Goal: Navigation & Orientation: Find specific page/section

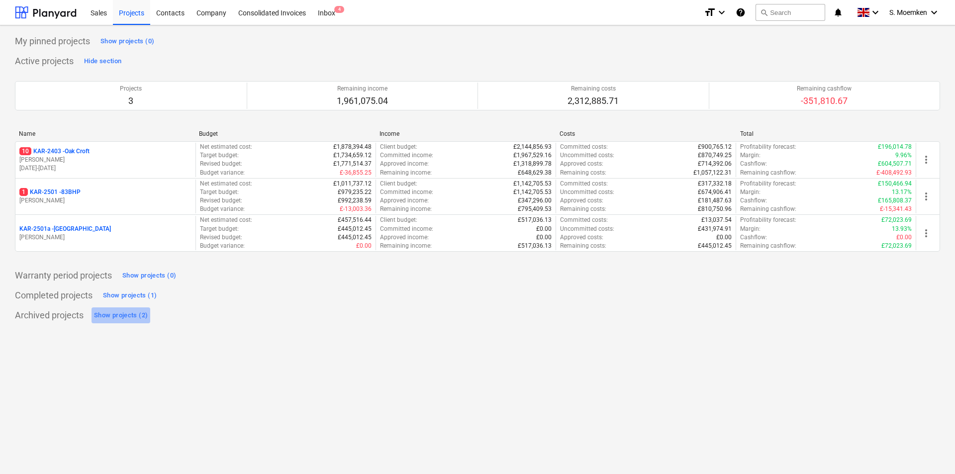
click at [121, 314] on div "Show projects (2)" at bounding box center [121, 315] width 54 height 11
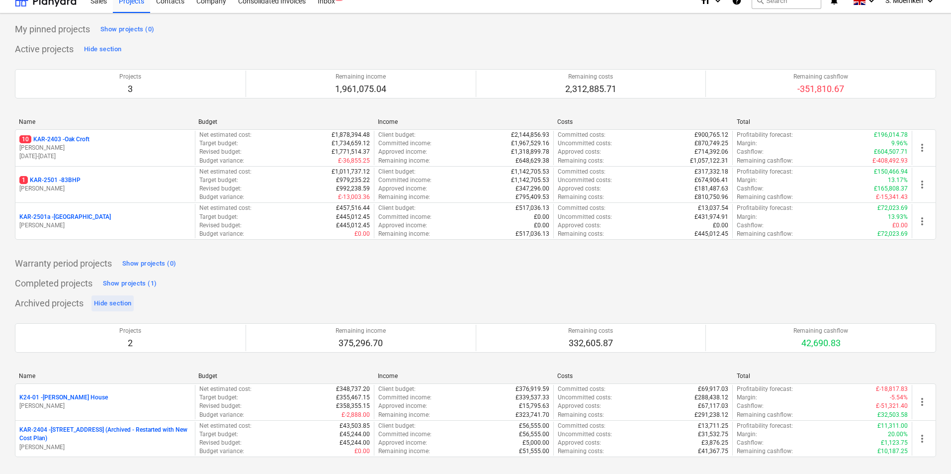
scroll to position [15, 0]
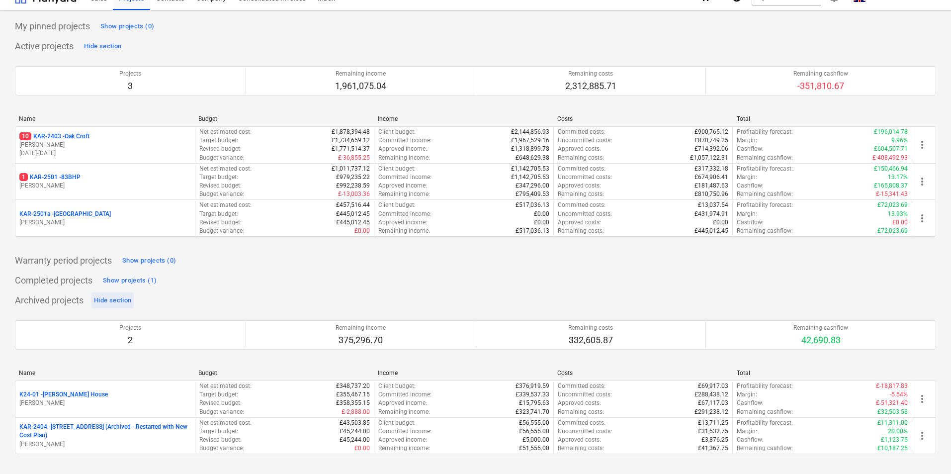
click at [117, 298] on div "Hide section" at bounding box center [112, 300] width 37 height 11
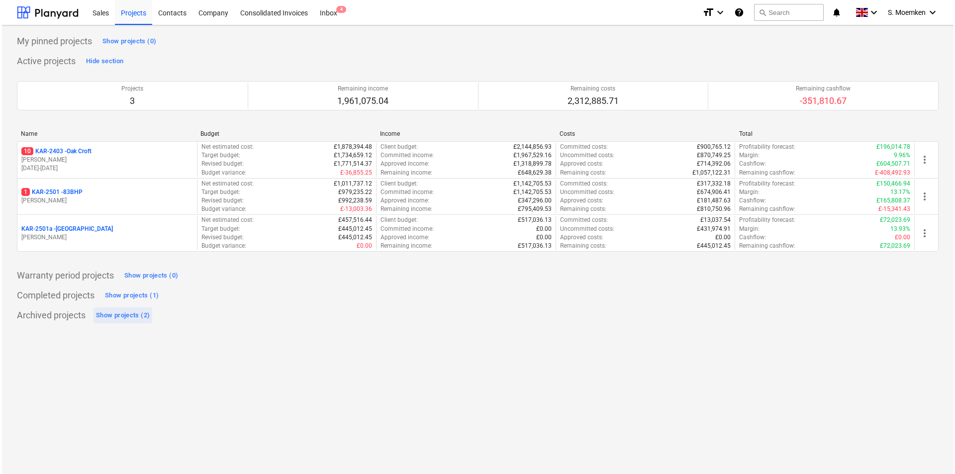
scroll to position [0, 0]
click at [132, 295] on div "Show projects (1)" at bounding box center [130, 295] width 54 height 11
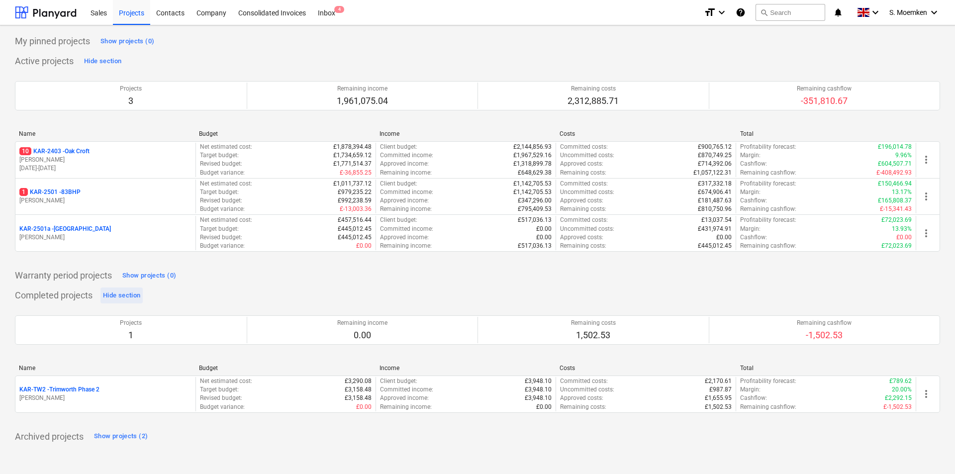
click at [132, 295] on div "Hide section" at bounding box center [121, 295] width 37 height 11
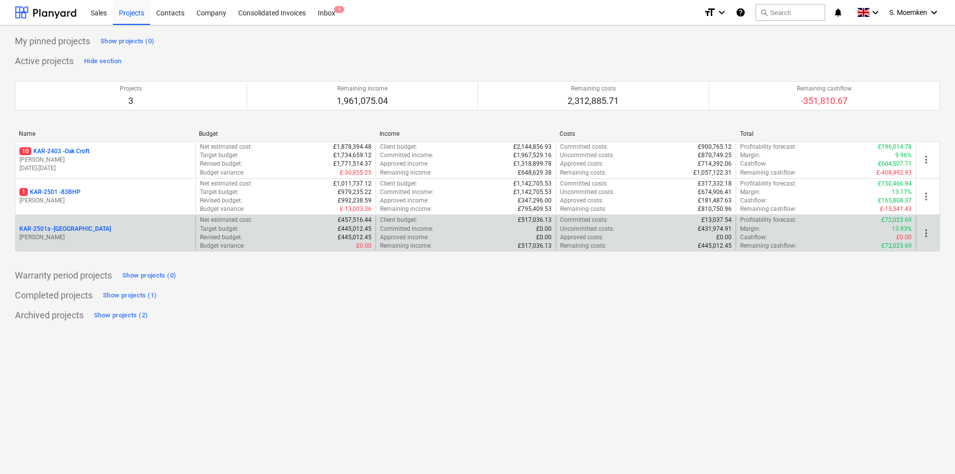
click at [103, 232] on div "KAR-2501a - [GEOGRAPHIC_DATA]" at bounding box center [105, 229] width 172 height 8
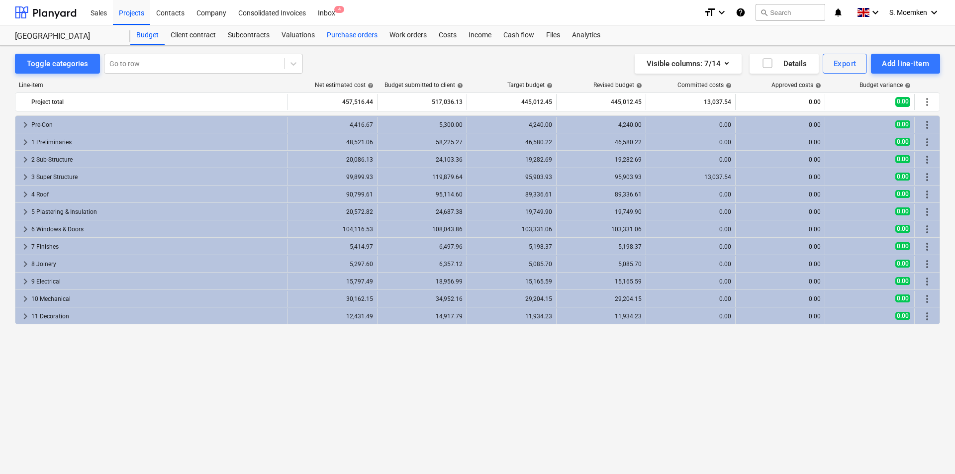
click at [356, 34] on div "Purchase orders" at bounding box center [352, 35] width 63 height 20
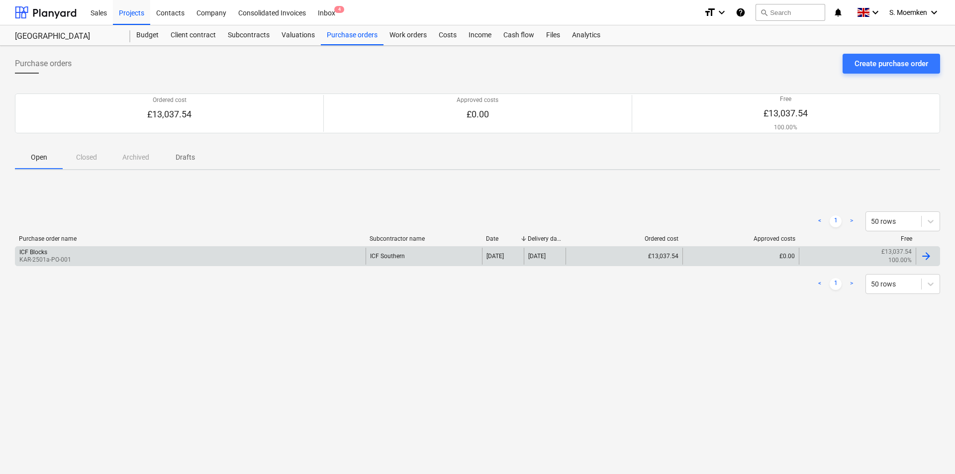
click at [141, 256] on div "ICF Blocks KAR-2501a-PO-001" at bounding box center [190, 256] width 350 height 17
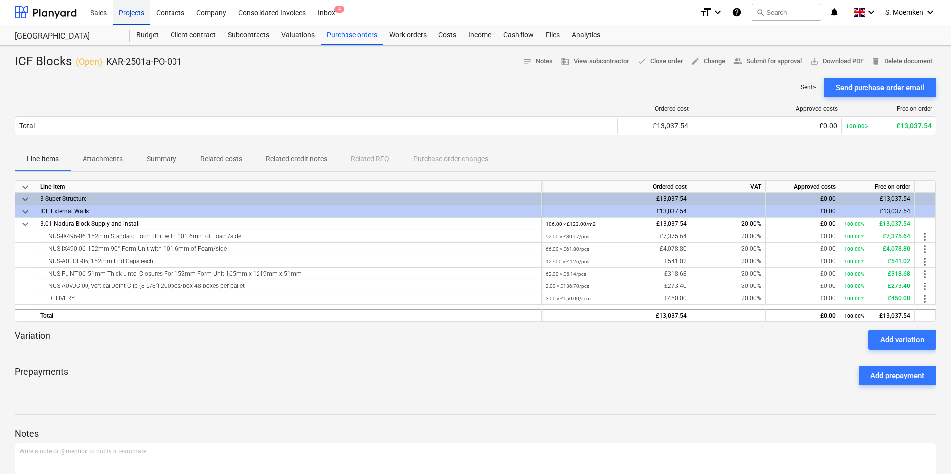
click at [132, 9] on div "Projects" at bounding box center [131, 12] width 37 height 25
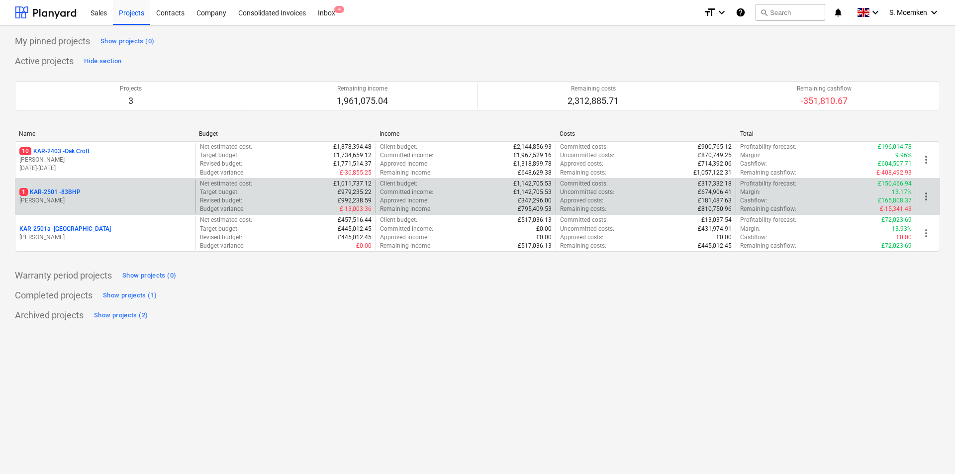
click at [71, 189] on p "1 KAR-2501 - 83BHP" at bounding box center [49, 192] width 61 height 8
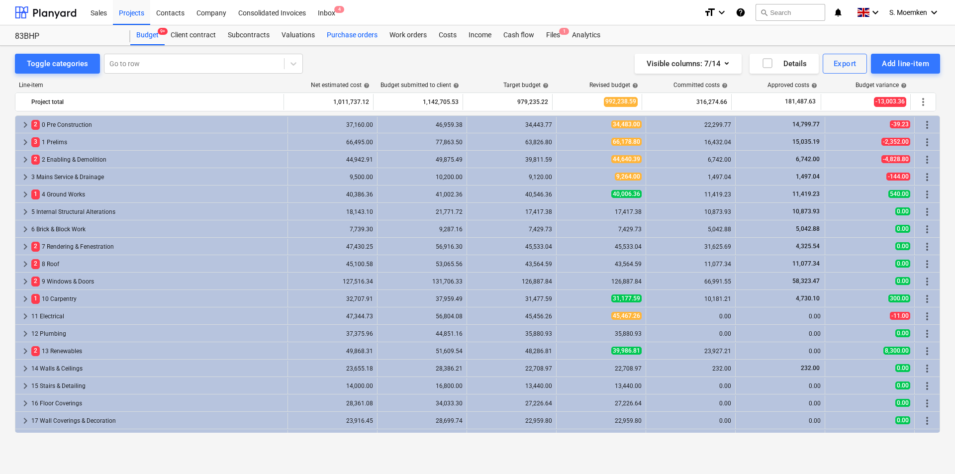
click at [353, 38] on div "Purchase orders" at bounding box center [352, 35] width 63 height 20
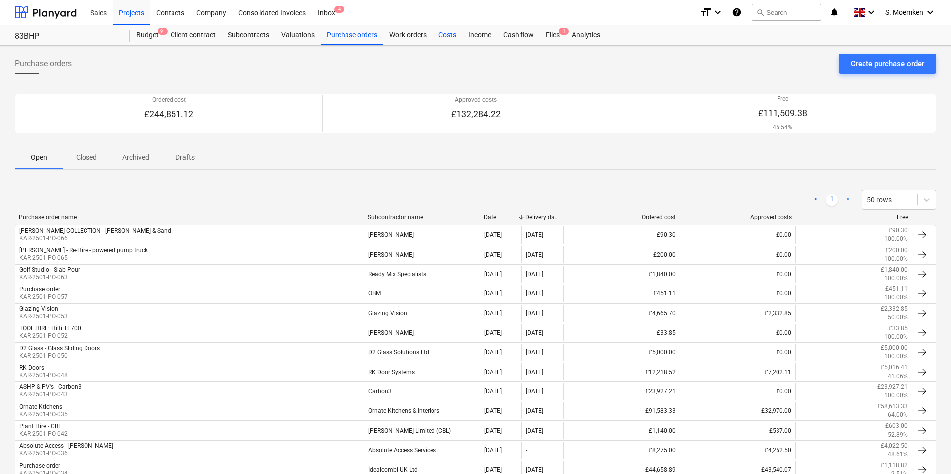
click at [451, 33] on div "Costs" at bounding box center [448, 35] width 30 height 20
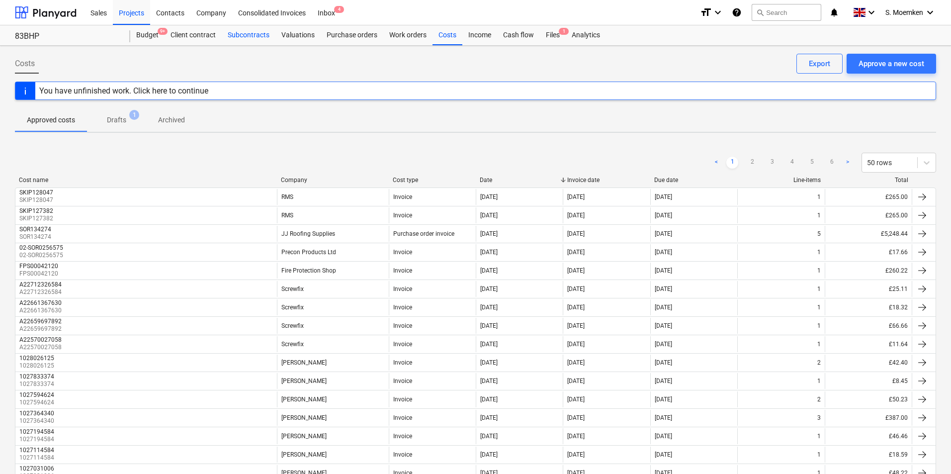
click at [250, 36] on div "Subcontracts" at bounding box center [249, 35] width 54 height 20
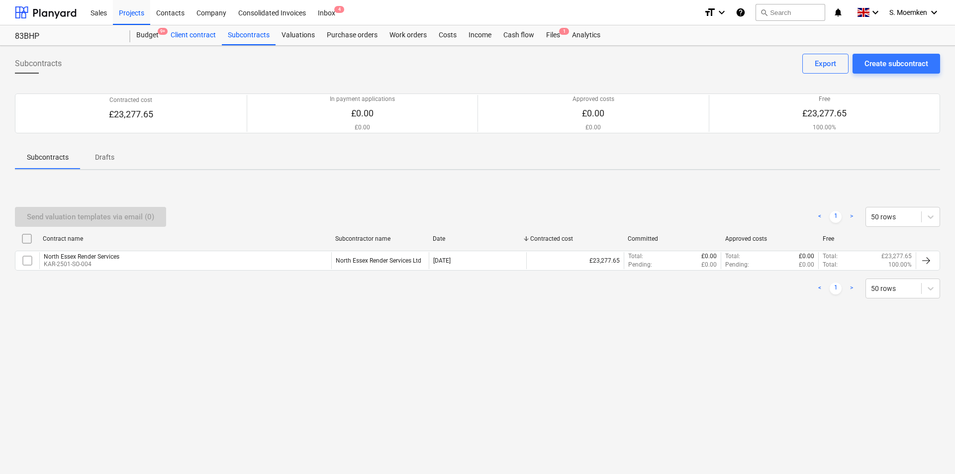
click at [184, 33] on div "Client contract" at bounding box center [193, 35] width 57 height 20
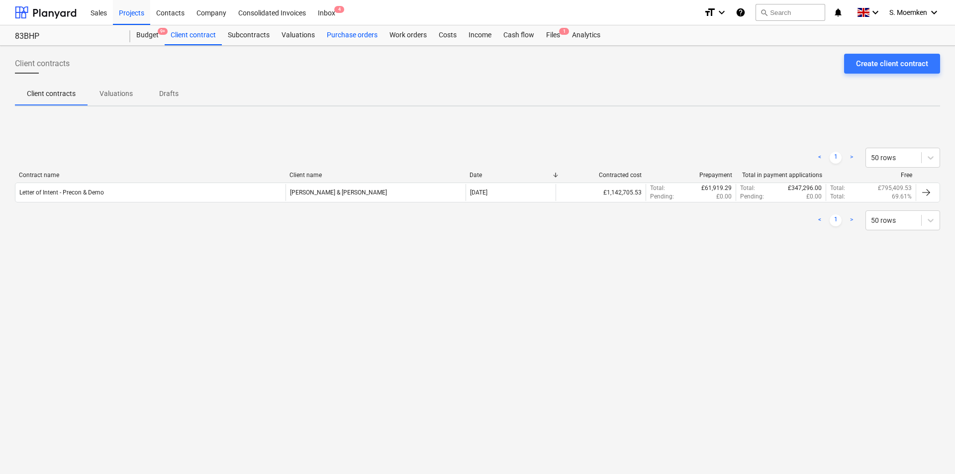
click at [347, 34] on div "Purchase orders" at bounding box center [352, 35] width 63 height 20
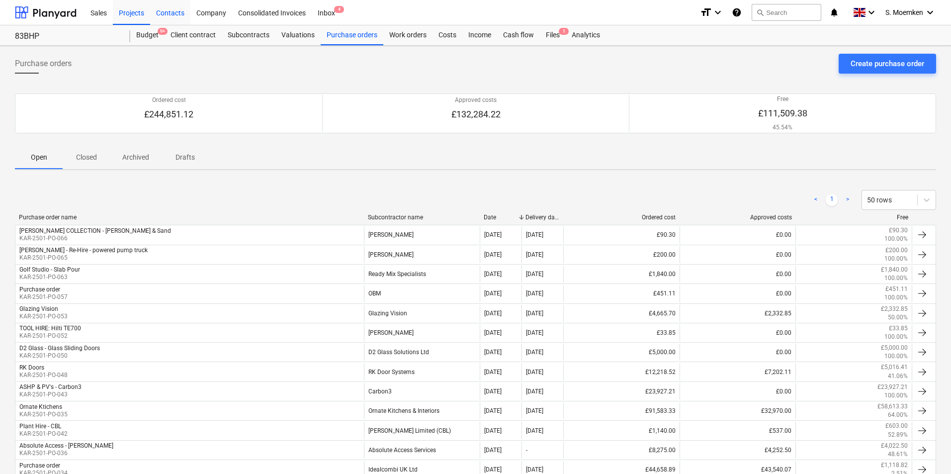
click at [170, 9] on div "Contacts" at bounding box center [170, 12] width 40 height 25
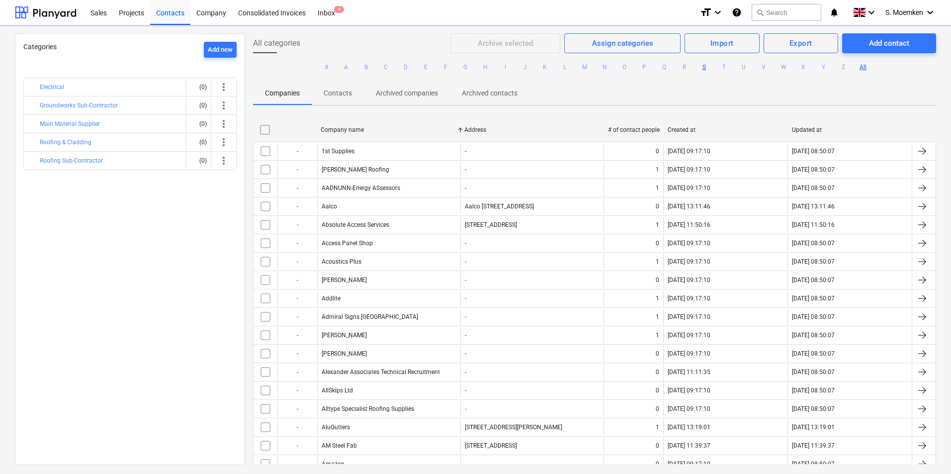
click at [708, 68] on button "S" at bounding box center [704, 67] width 12 height 12
click at [704, 66] on button "S" at bounding box center [704, 67] width 12 height 12
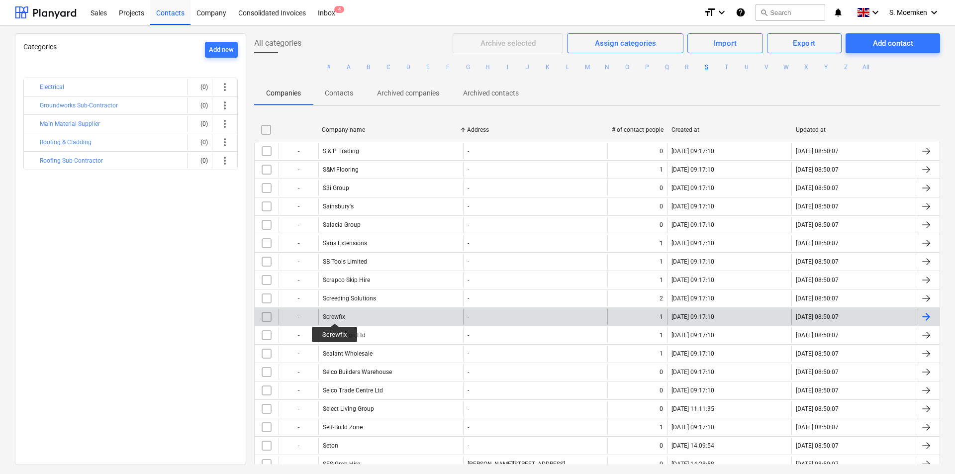
click at [335, 314] on div "Screwfix" at bounding box center [334, 316] width 22 height 7
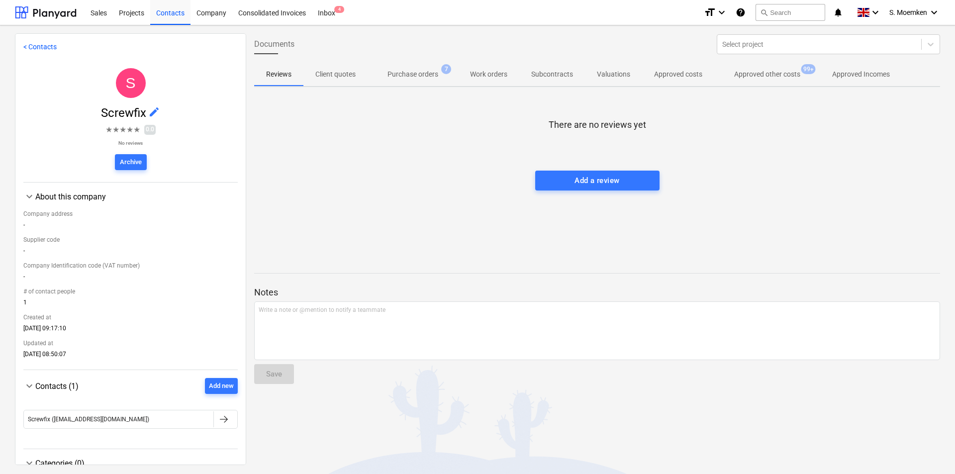
click at [438, 73] on p "Purchase orders" at bounding box center [412, 74] width 51 height 10
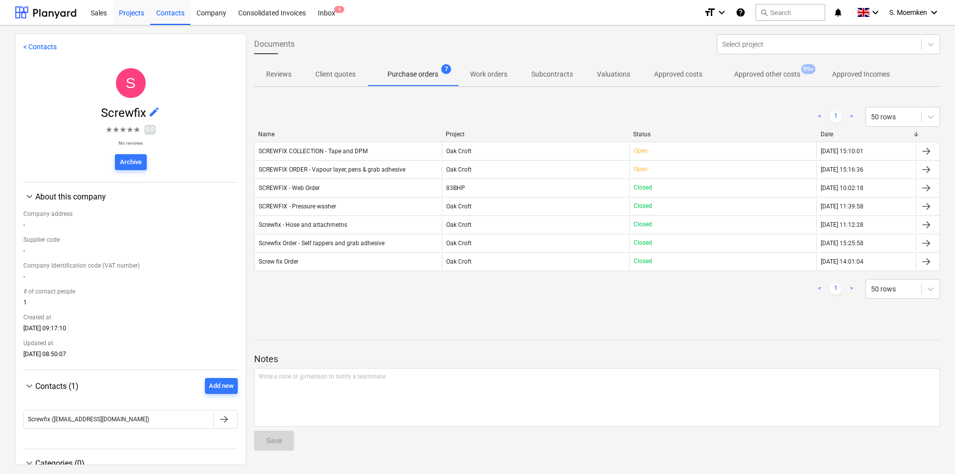
drag, startPoint x: 129, startPoint y: 11, endPoint x: 123, endPoint y: 11, distance: 6.0
click at [129, 11] on div "Projects" at bounding box center [131, 12] width 37 height 25
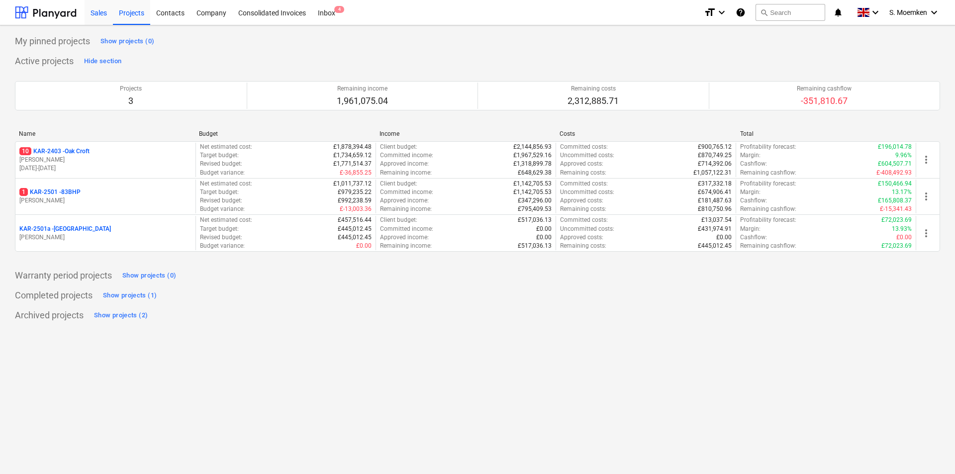
click at [94, 9] on div "Sales" at bounding box center [99, 12] width 28 height 25
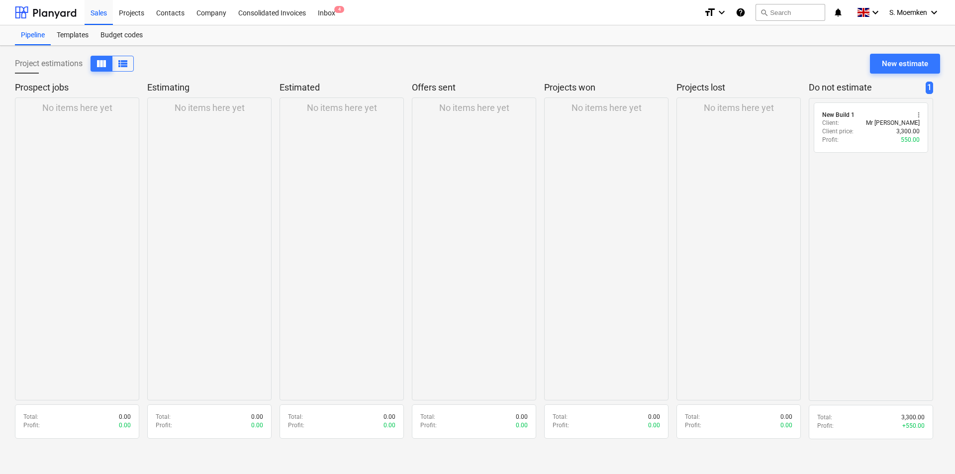
click at [175, 59] on div "Project estimations view_column view_list New estimate" at bounding box center [477, 68] width 925 height 28
click at [126, 12] on div "Projects" at bounding box center [131, 12] width 37 height 25
